Goal: Answer question/provide support: Share knowledge or assist other users

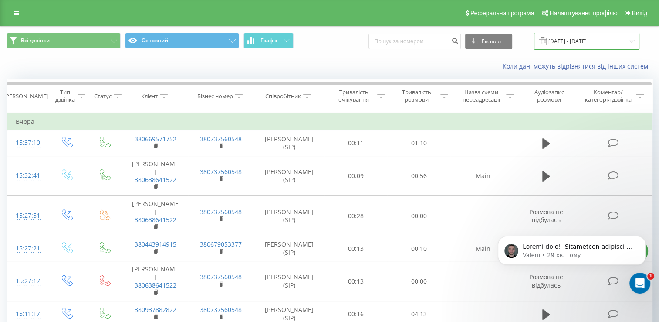
click at [601, 40] on input "20.07.2025 - 20.08.2025" at bounding box center [586, 41] width 105 height 17
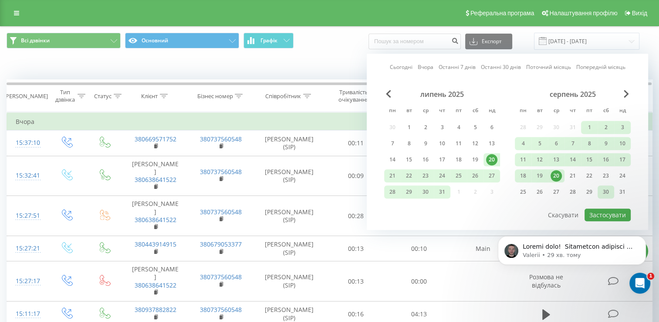
drag, startPoint x: 558, startPoint y: 174, endPoint x: 610, endPoint y: 195, distance: 56.5
click at [610, 195] on div "28 29 30 31 1 2 3 4 5 6 7 8 9 10 11 12 13 14 15 16 17 18 19 20 21 22 23 24 25 2…" at bounding box center [573, 160] width 116 height 78
click at [573, 170] on div "21" at bounding box center [573, 175] width 11 height 11
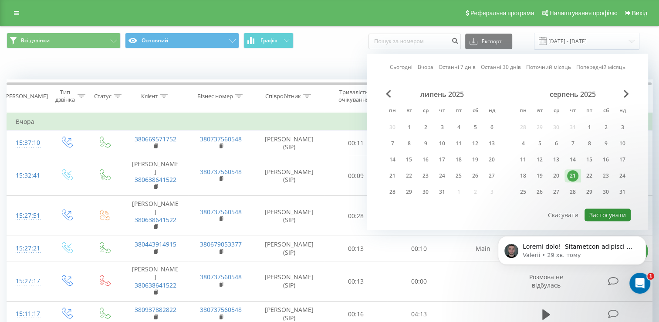
click at [603, 210] on button "Застосувати" at bounding box center [608, 214] width 46 height 13
type input "[DATE] - [DATE]"
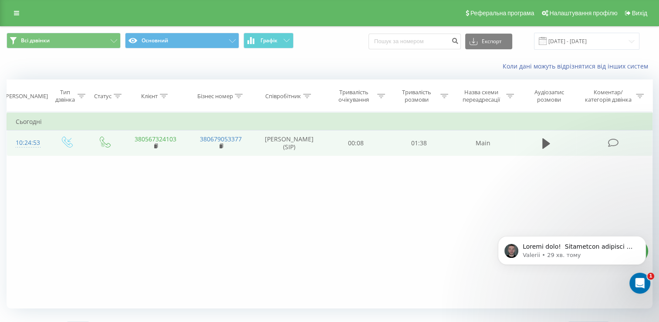
click at [174, 138] on link "380567324103" at bounding box center [156, 139] width 42 height 8
click at [160, 137] on link "380567324103" at bounding box center [156, 139] width 42 height 8
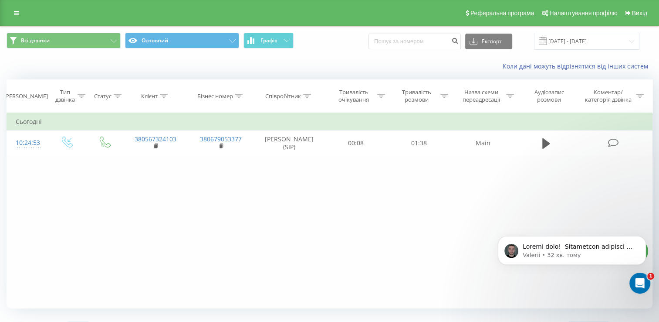
click at [579, 302] on div "Фільтрувати за умовою Дорівнює Введіть значення Скасувати OK Фільтрувати за умо…" at bounding box center [330, 210] width 646 height 196
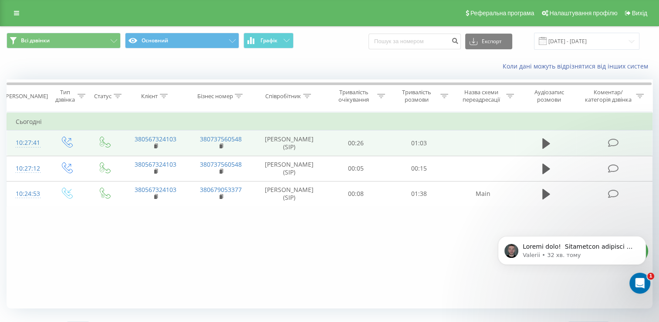
click at [614, 143] on icon at bounding box center [613, 142] width 11 height 9
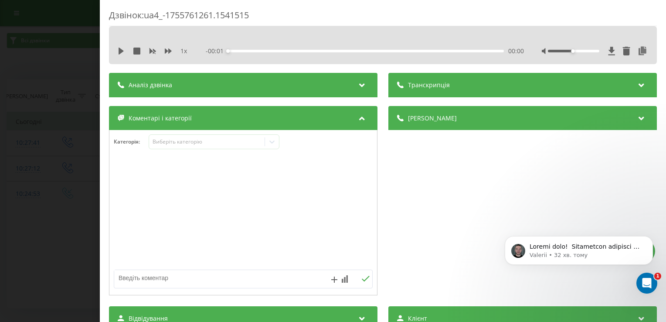
click at [302, 92] on div "Аналіз дзвінка" at bounding box center [243, 85] width 268 height 24
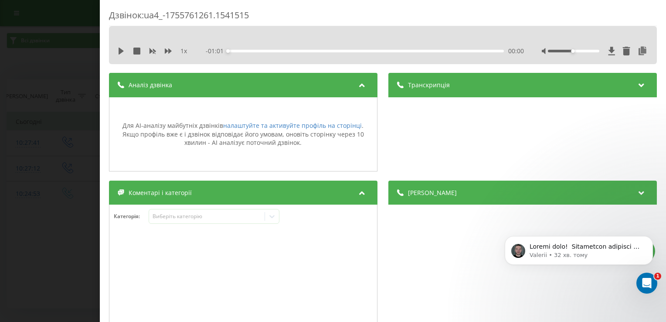
click at [50, 62] on div "Дзвінок : ua4_-1755761261.1541515 1 x - 01:01 00:00 00:00 Транскрипція Для AI-а…" at bounding box center [333, 161] width 666 height 322
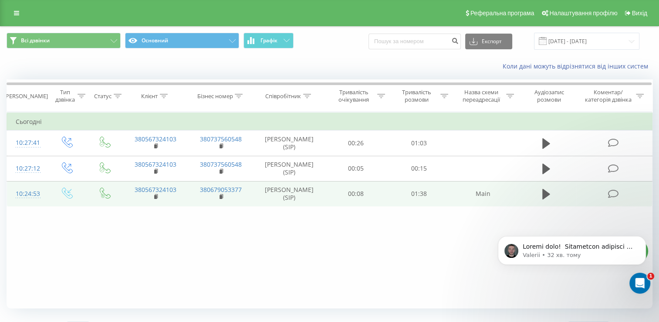
click at [613, 195] on icon at bounding box center [613, 193] width 11 height 9
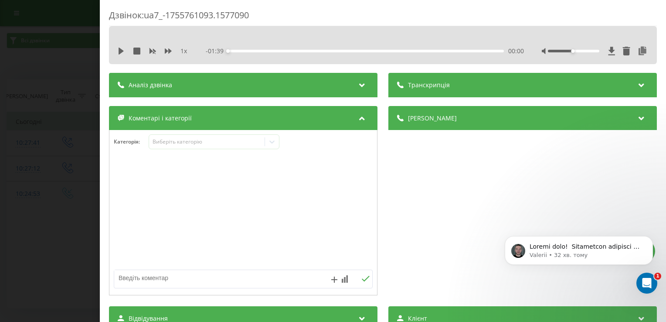
click at [270, 82] on div "Аналіз дзвінка" at bounding box center [243, 85] width 268 height 24
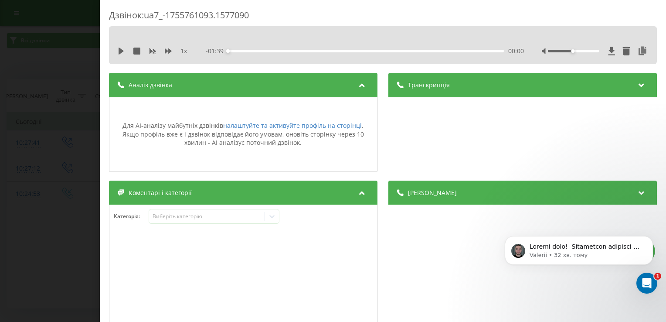
click at [83, 60] on div "Дзвінок : ua7_-1755761093.1577090 1 x - 01:39 00:00 00:00 Транскрипція Для AI-а…" at bounding box center [333, 161] width 666 height 322
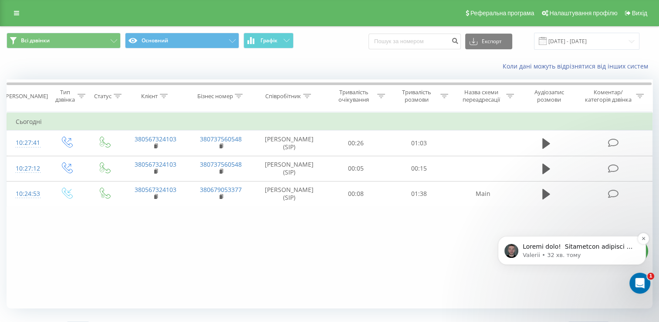
click at [553, 246] on p "message notification from Valerii, 32 хв. тому. Добрий день! ​ Перевірили ситуа…" at bounding box center [579, 246] width 112 height 9
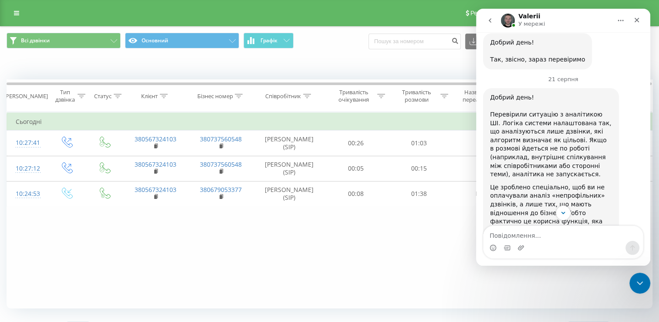
scroll to position [506, 0]
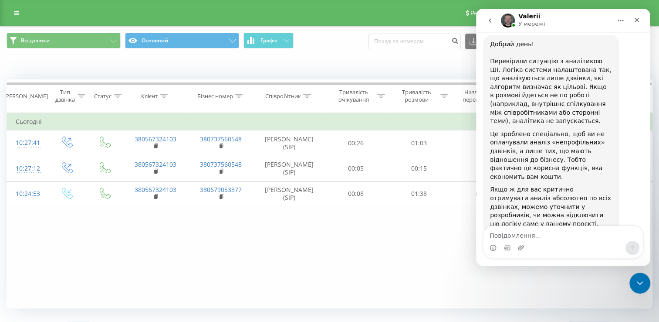
click at [360, 255] on div "Фільтрувати за умовою Дорівнює Введіть значення Скасувати OK Фільтрувати за умо…" at bounding box center [330, 210] width 646 height 196
click at [638, 19] on icon "Закрити" at bounding box center [637, 20] width 5 height 5
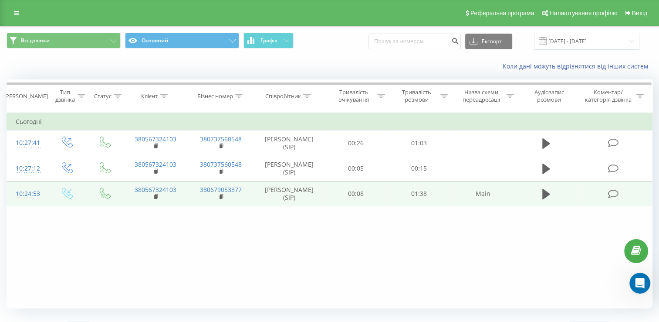
click at [614, 196] on icon at bounding box center [613, 193] width 11 height 9
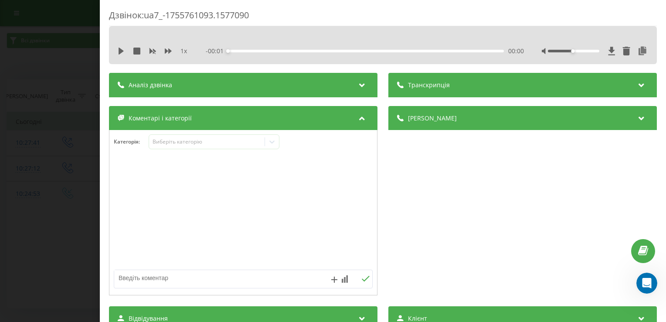
click at [302, 79] on div "Аналіз дзвінка" at bounding box center [243, 85] width 268 height 24
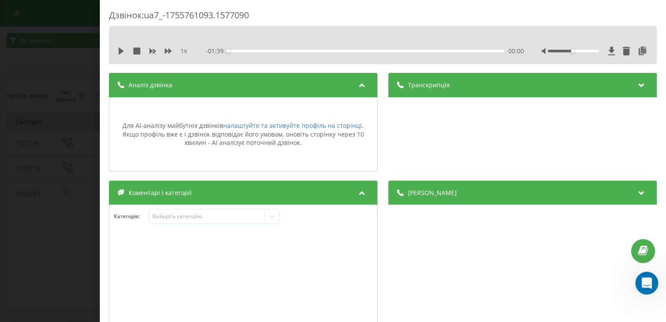
click at [637, 278] on div "Відкрити програму для спілкування Intercom" at bounding box center [645, 281] width 29 height 29
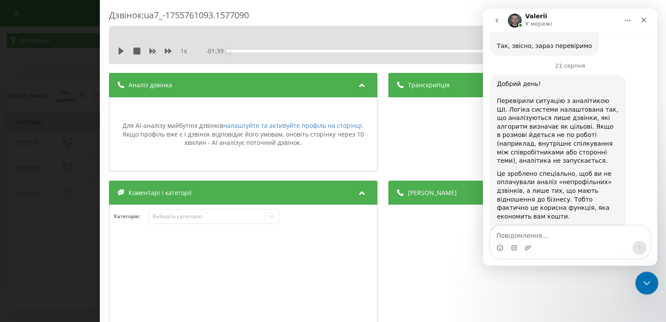
scroll to position [506, 0]
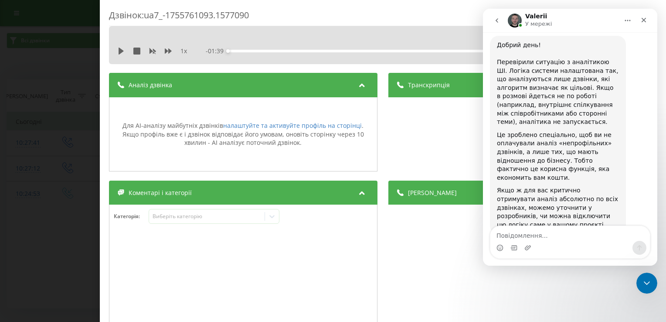
click at [561, 235] on textarea "Повідомлення..." at bounding box center [570, 233] width 160 height 15
type textarea "D"
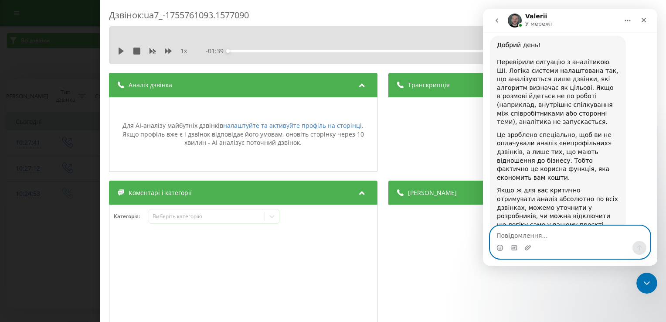
click at [504, 233] on textarea "Повідомлення..." at bounding box center [570, 233] width 160 height 15
type textarea "Вітаю."
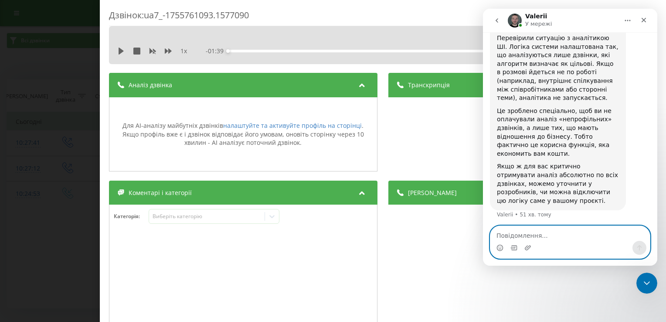
scroll to position [532, 0]
type textarea "П"
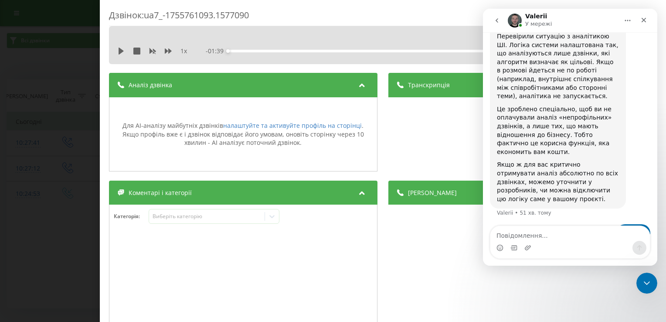
click at [461, 0] on div "Дзвінок : ua7_-1755761093.1577090 1 x - 01:39 00:00 00:00 Транскрипція Для AI-а…" at bounding box center [383, 161] width 566 height 322
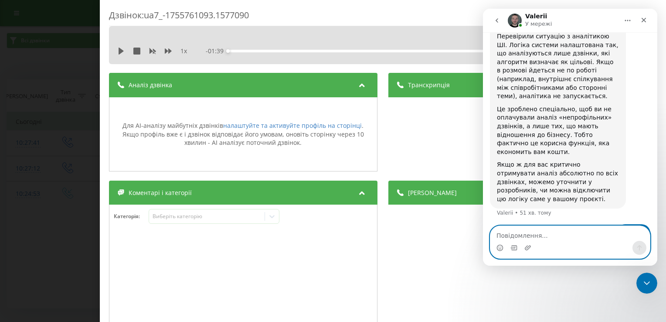
click at [521, 233] on textarea "Повідомлення..." at bounding box center [570, 233] width 160 height 15
type textarea "П"
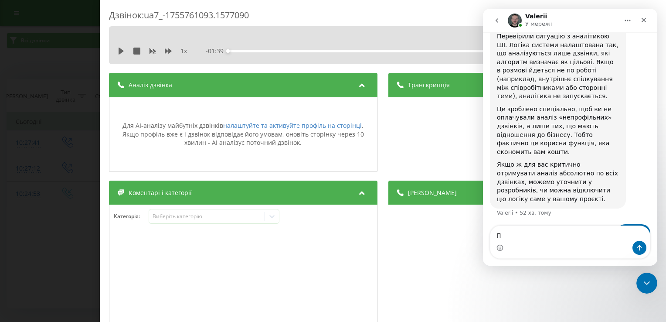
click at [63, 56] on div "Дзвінок : ua7_-1755761093.1577090 1 x - 01:39 00:00 00:00 Транскрипція Для AI-а…" at bounding box center [333, 161] width 666 height 322
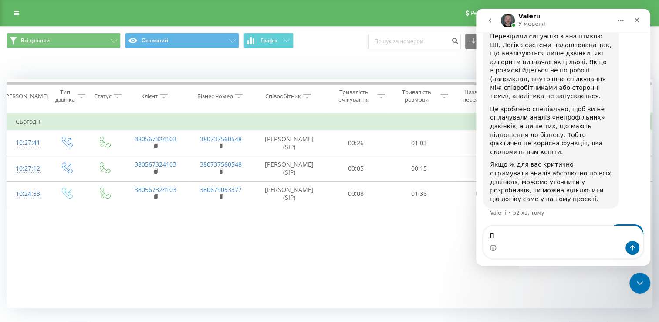
click at [625, 20] on button "Головна" at bounding box center [621, 20] width 17 height 17
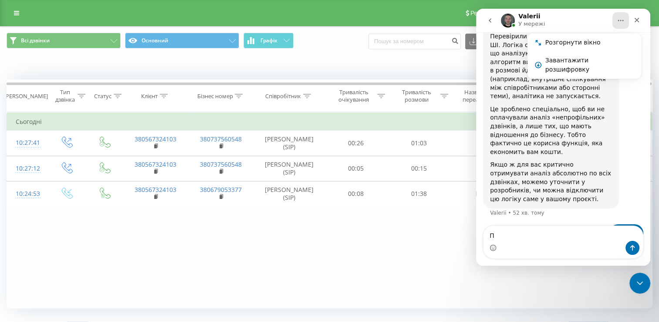
click at [441, 63] on div "Коли дані можуть відрізнятися вiд інших систем" at bounding box center [453, 66] width 411 height 9
click at [635, 20] on icon "Закрити" at bounding box center [637, 20] width 7 height 7
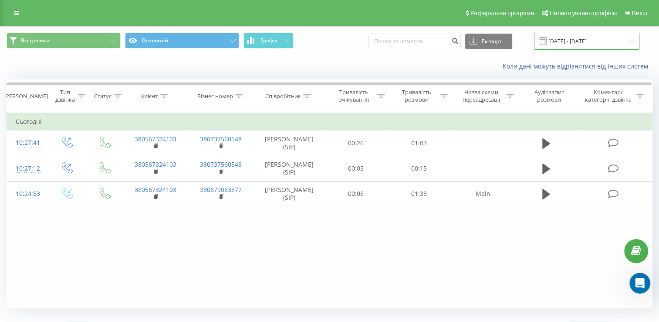
click at [565, 40] on input "[DATE] - [DATE]" at bounding box center [586, 41] width 105 height 17
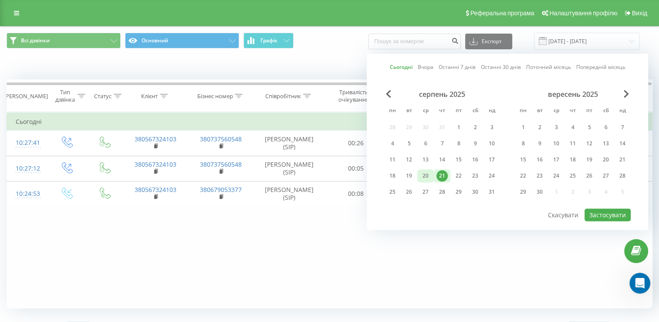
click at [419, 175] on div "20" at bounding box center [426, 175] width 17 height 13
click at [445, 175] on div "21" at bounding box center [442, 175] width 11 height 11
click at [489, 188] on div "31" at bounding box center [491, 191] width 11 height 11
click at [425, 176] on div "20" at bounding box center [425, 175] width 11 height 11
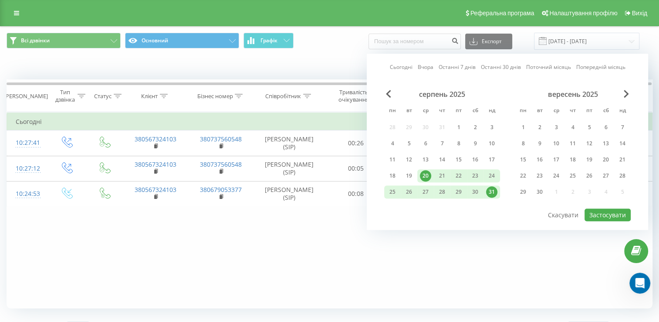
click at [493, 187] on div "31" at bounding box center [491, 191] width 11 height 11
click at [426, 176] on div "20" at bounding box center [425, 175] width 11 height 11
click at [588, 211] on button "Застосувати" at bounding box center [608, 214] width 46 height 13
type input "[DATE] - [DATE]"
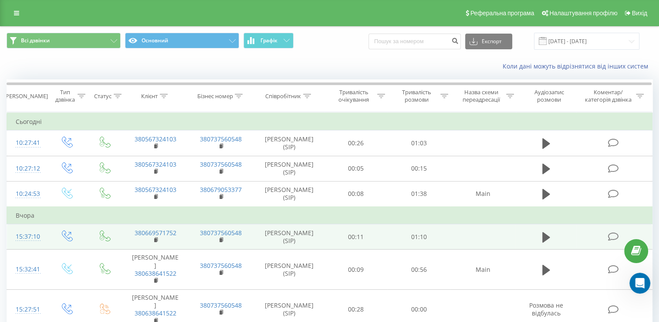
click at [618, 234] on icon at bounding box center [613, 236] width 11 height 9
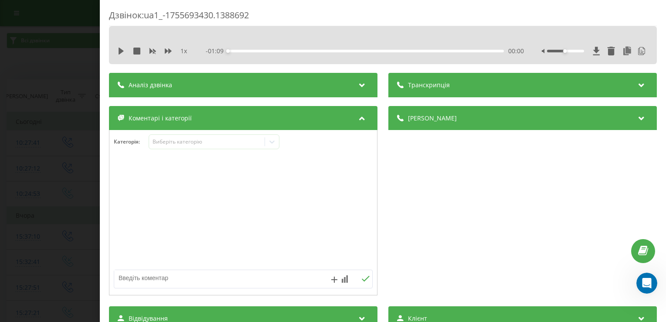
click at [306, 85] on div "Аналіз дзвінка" at bounding box center [243, 85] width 268 height 24
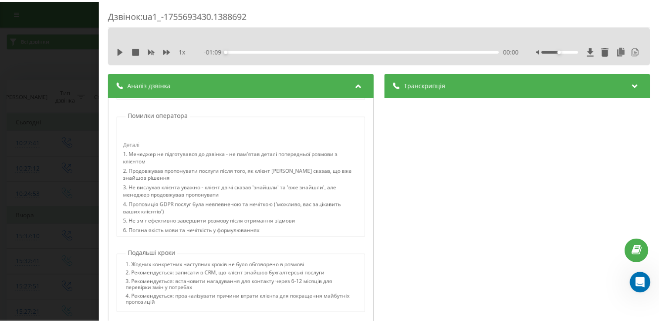
scroll to position [161, 0]
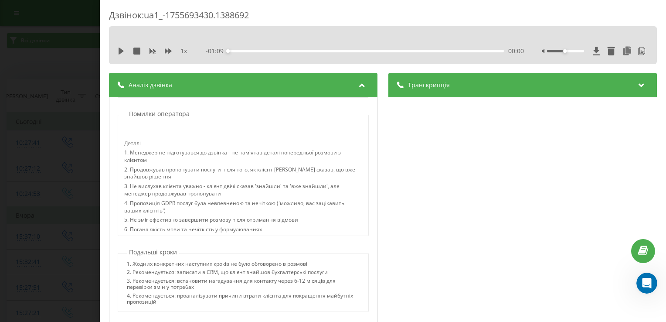
click at [85, 72] on div "Дзвінок : ua1_-1755693430.1388692 1 x - 01:09 00:00 00:00 Транскрипція 00:00 Су…" at bounding box center [333, 161] width 666 height 322
